Goal: Task Accomplishment & Management: Complete application form

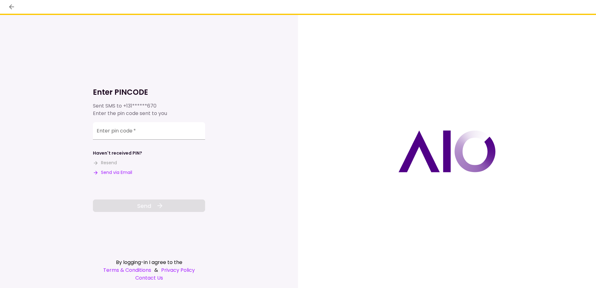
click at [118, 172] on button "Send via Email" at bounding box center [112, 172] width 39 height 7
click at [104, 132] on input "Enter pin code   *" at bounding box center [149, 130] width 112 height 17
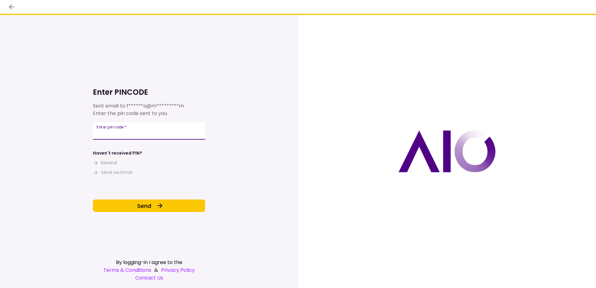
type input "******"
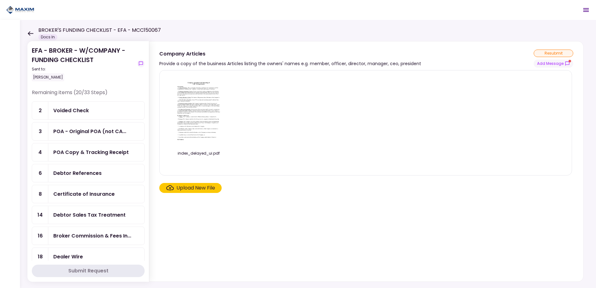
click at [31, 32] on icon at bounding box center [30, 33] width 6 height 5
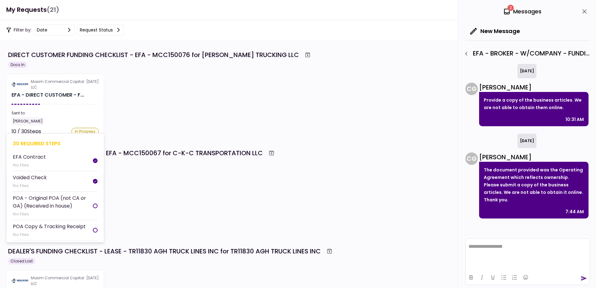
click at [71, 86] on div "Maxim Commercial Capital LLC" at bounding box center [58, 84] width 55 height 11
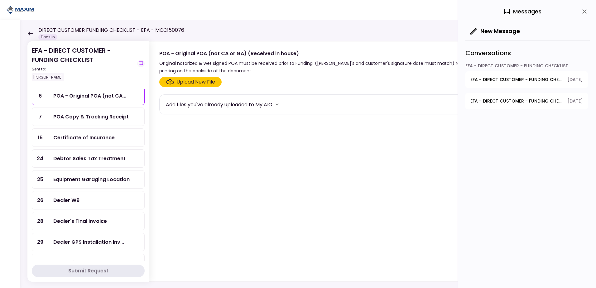
scroll to position [62, 0]
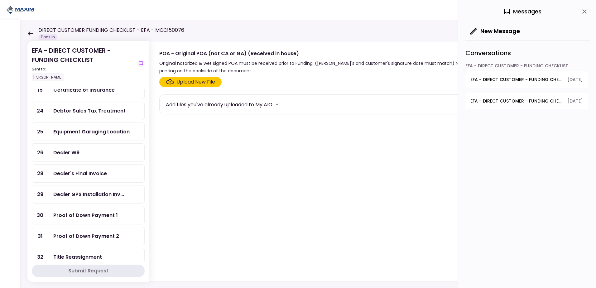
click at [77, 152] on div "Dealer W9" at bounding box center [66, 153] width 26 height 8
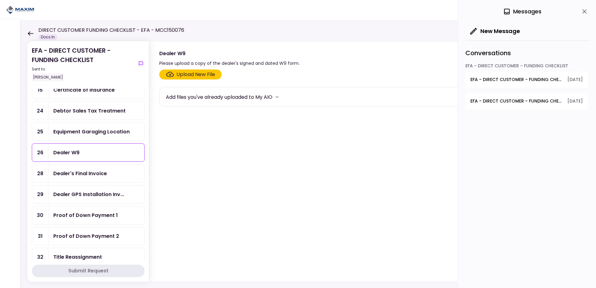
click at [180, 74] on div "Upload New File" at bounding box center [195, 74] width 39 height 7
click at [0, 0] on input "Upload New File" at bounding box center [0, 0] width 0 height 0
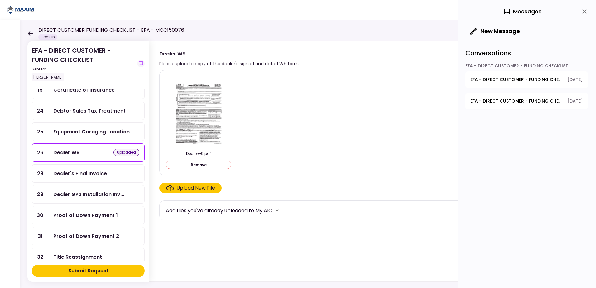
click at [84, 271] on div "Submit Request" at bounding box center [88, 270] width 40 height 7
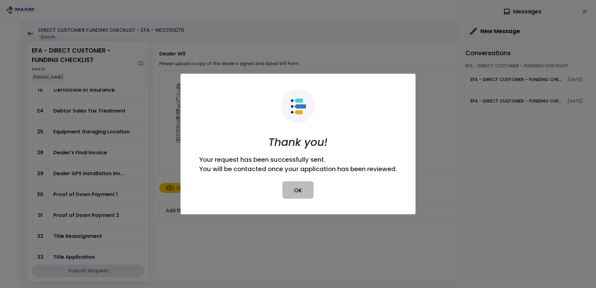
click at [293, 191] on button "OK" at bounding box center [297, 189] width 31 height 17
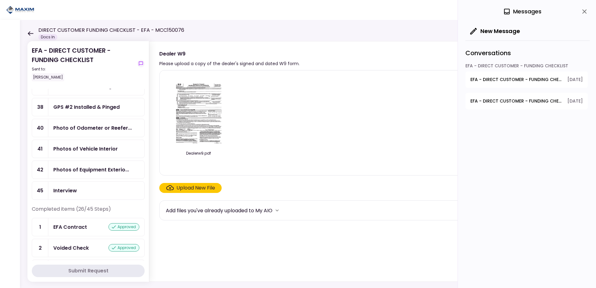
scroll to position [281, 0]
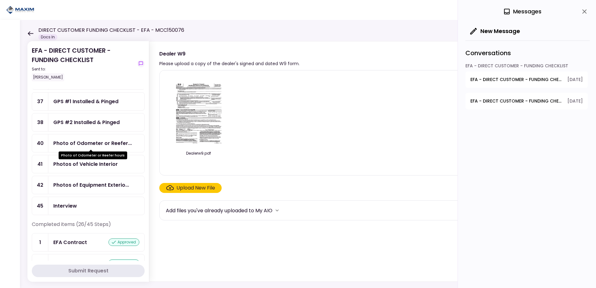
click at [95, 143] on div "Photo of Odometer or Reefer..." at bounding box center [92, 143] width 79 height 8
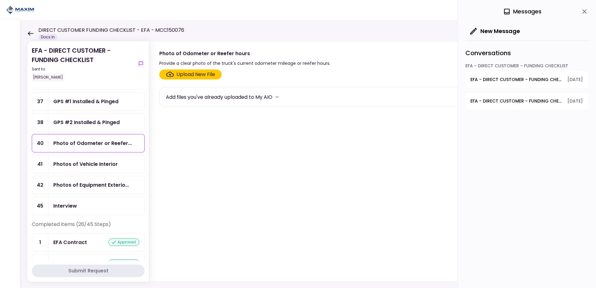
click at [184, 74] on div "Upload New File" at bounding box center [195, 74] width 39 height 7
click at [0, 0] on input "Upload New File" at bounding box center [0, 0] width 0 height 0
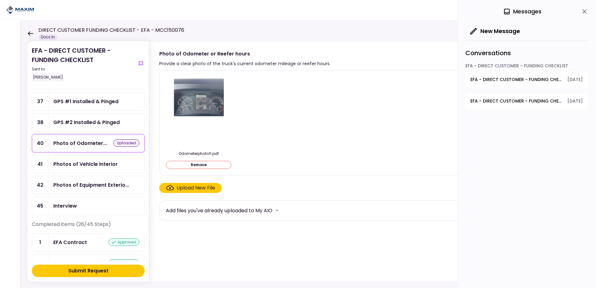
click at [95, 273] on div "Submit Request" at bounding box center [88, 270] width 40 height 7
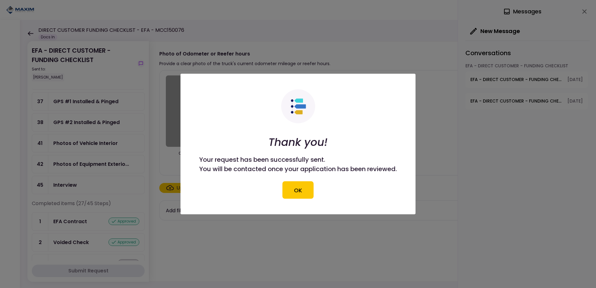
click at [72, 164] on div at bounding box center [298, 144] width 596 height 288
click at [302, 191] on button "OK" at bounding box center [297, 189] width 31 height 17
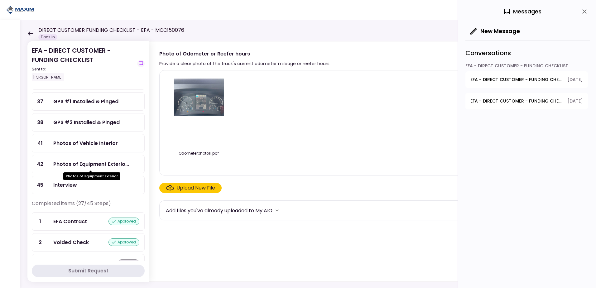
click at [91, 162] on div "Photos of Equipment Exterio..." at bounding box center [91, 164] width 76 height 8
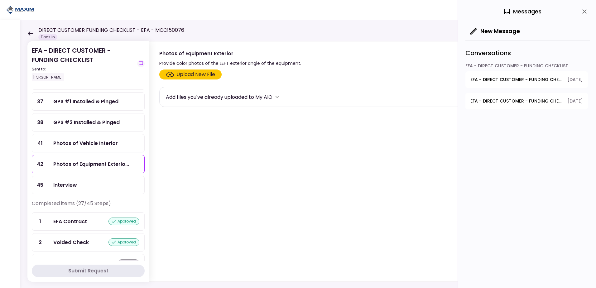
click at [192, 73] on div "Upload New File" at bounding box center [195, 74] width 39 height 7
click at [0, 0] on input "Upload New File" at bounding box center [0, 0] width 0 height 0
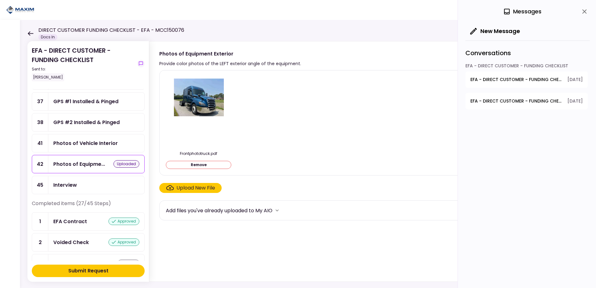
click at [80, 271] on div "Submit Request" at bounding box center [88, 270] width 40 height 7
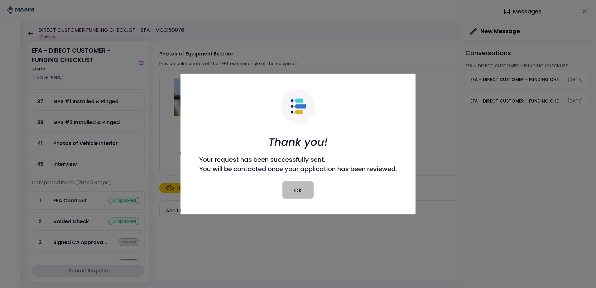
click at [299, 191] on button "OK" at bounding box center [297, 189] width 31 height 17
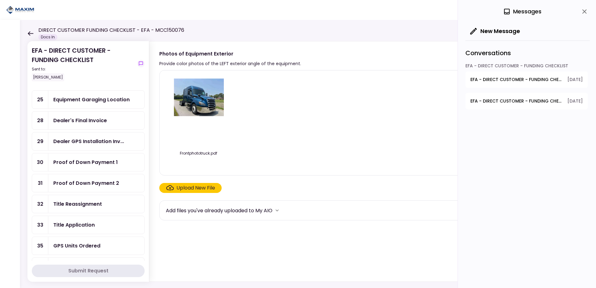
scroll to position [94, 0]
click at [78, 204] on div "Title Reassignment" at bounding box center [77, 205] width 49 height 8
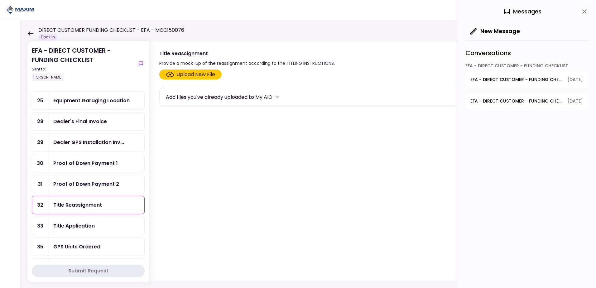
click at [192, 74] on div "Upload New File" at bounding box center [195, 74] width 39 height 7
click at [0, 0] on input "Upload New File" at bounding box center [0, 0] width 0 height 0
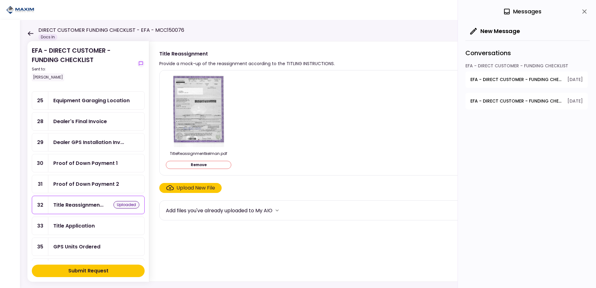
click at [81, 270] on div "Submit Request" at bounding box center [88, 270] width 40 height 7
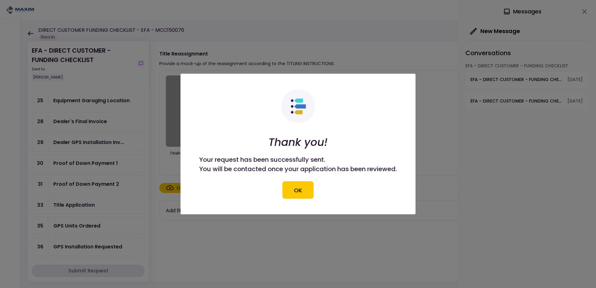
click at [298, 189] on button "OK" at bounding box center [297, 189] width 31 height 17
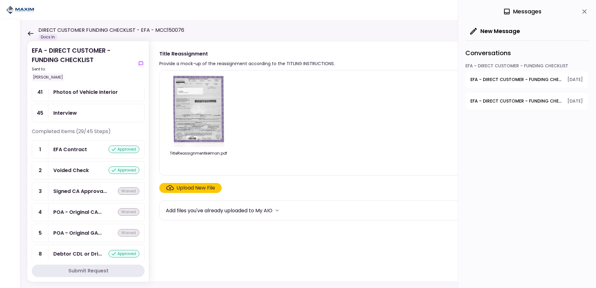
scroll to position [312, 0]
